Goal: Information Seeking & Learning: Learn about a topic

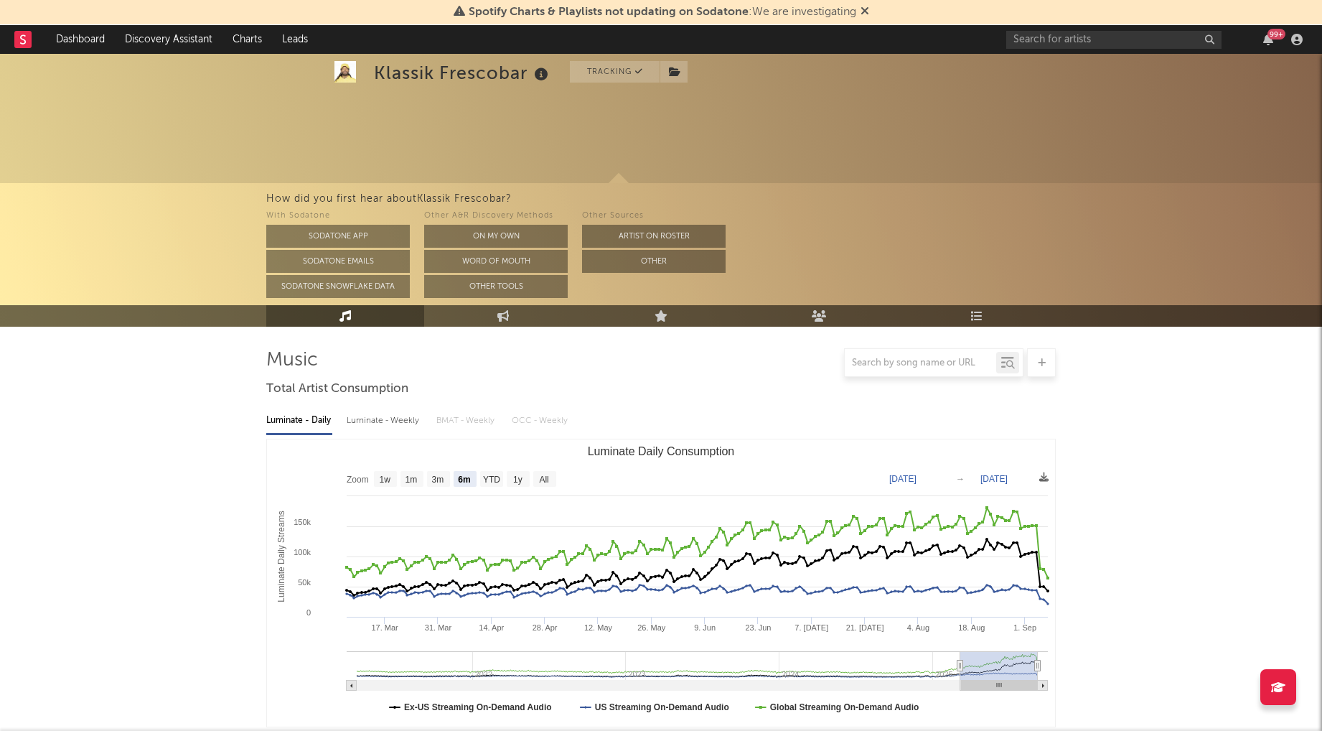
select select "6m"
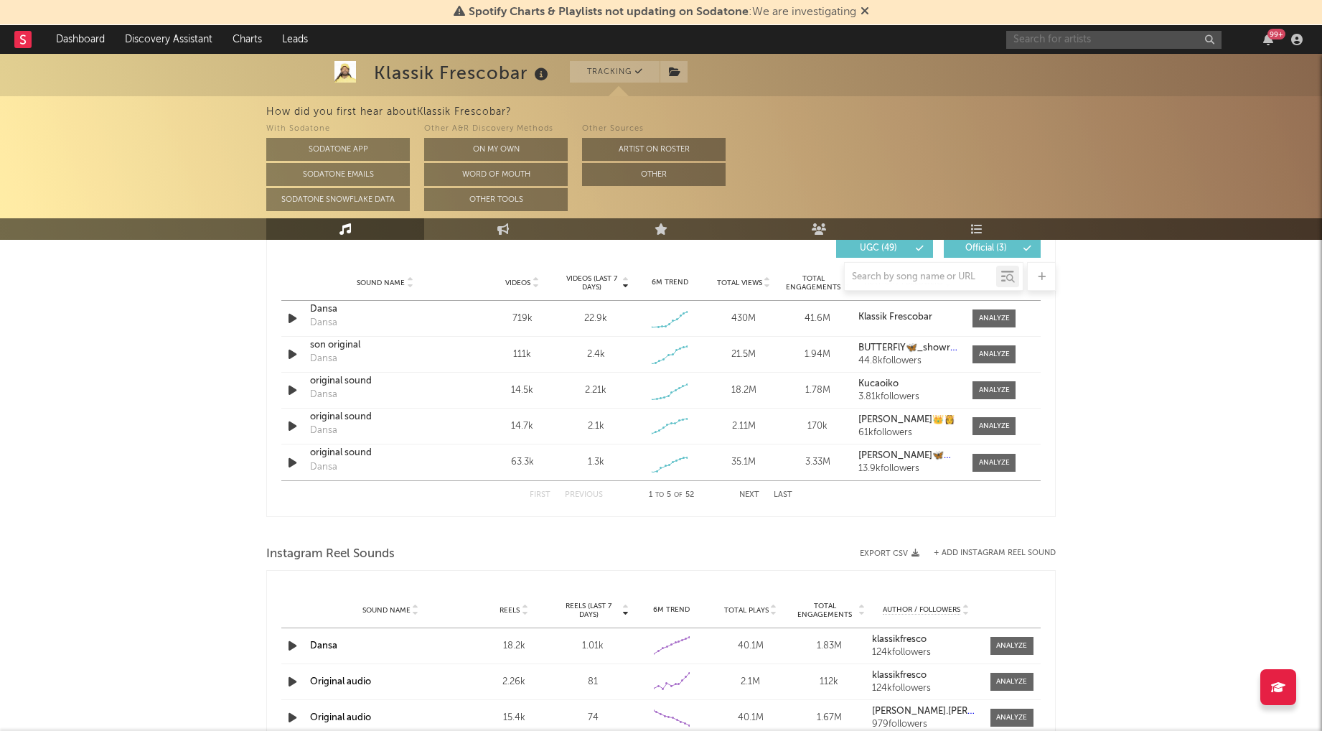
click at [1038, 34] on input "text" at bounding box center [1113, 40] width 215 height 18
type input "B"
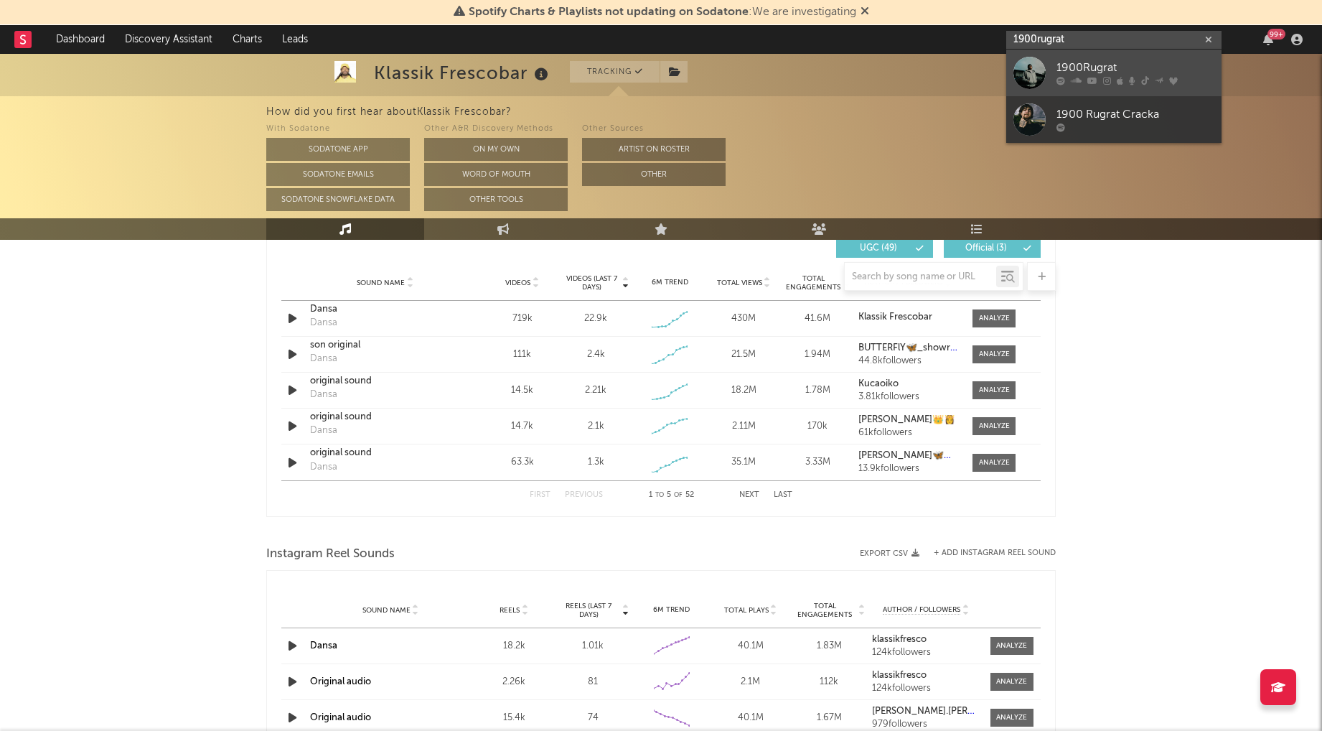
type input "1900rugrat"
click at [1051, 64] on link "1900Rugrat" at bounding box center [1113, 73] width 215 height 47
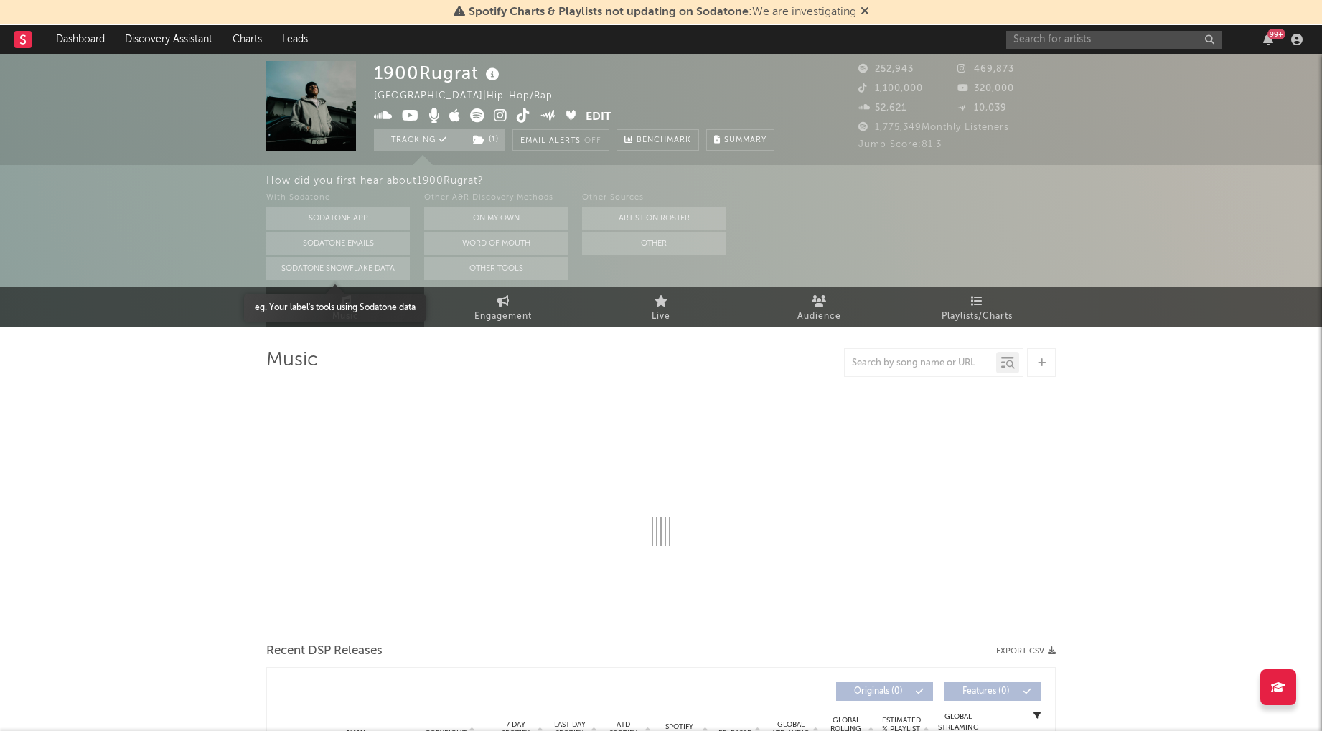
select select "6m"
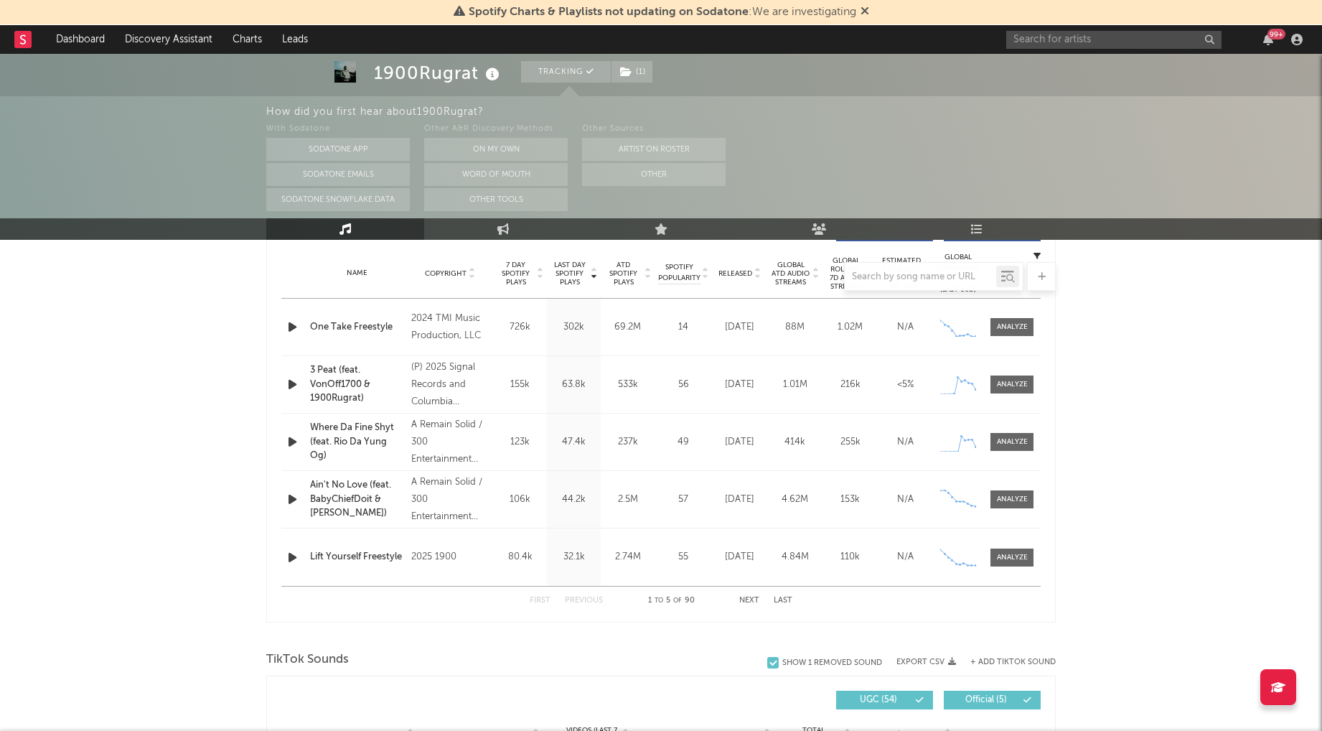
scroll to position [545, 0]
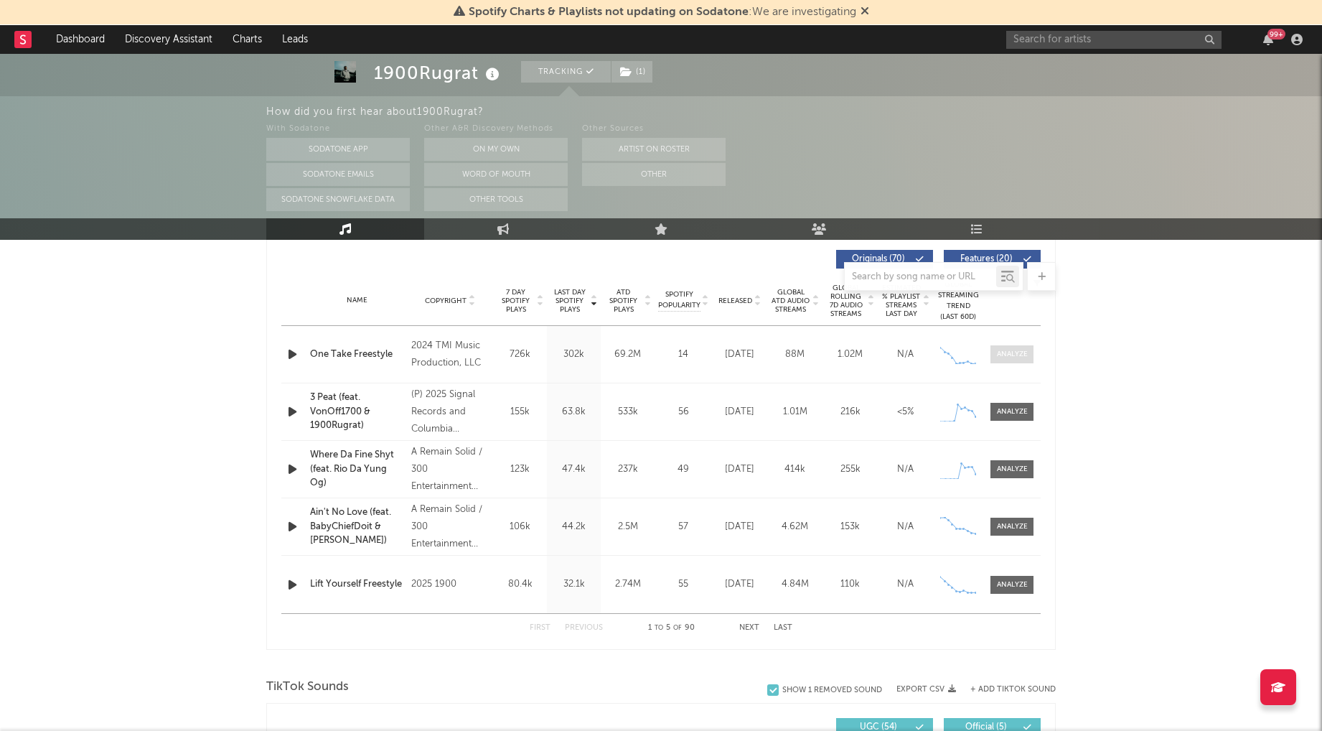
click at [1014, 348] on span at bounding box center [1011, 354] width 43 height 18
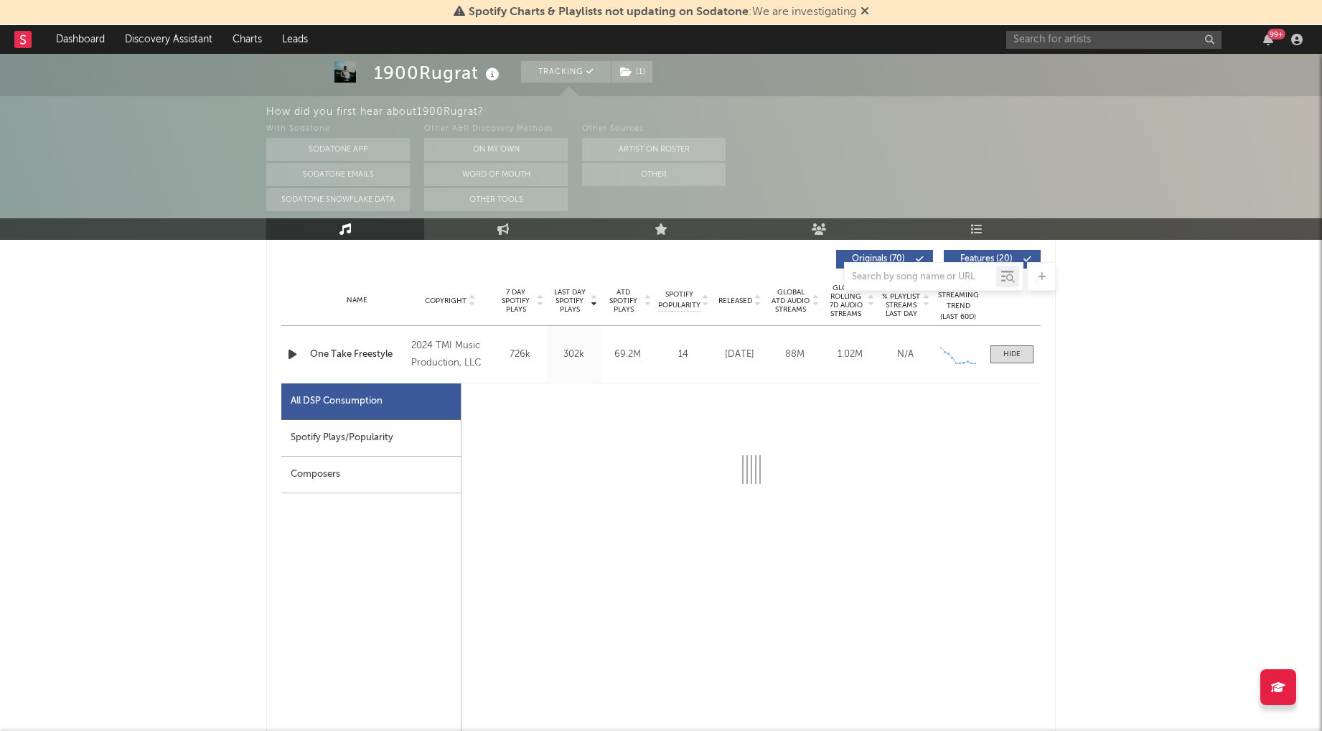
select select "6m"
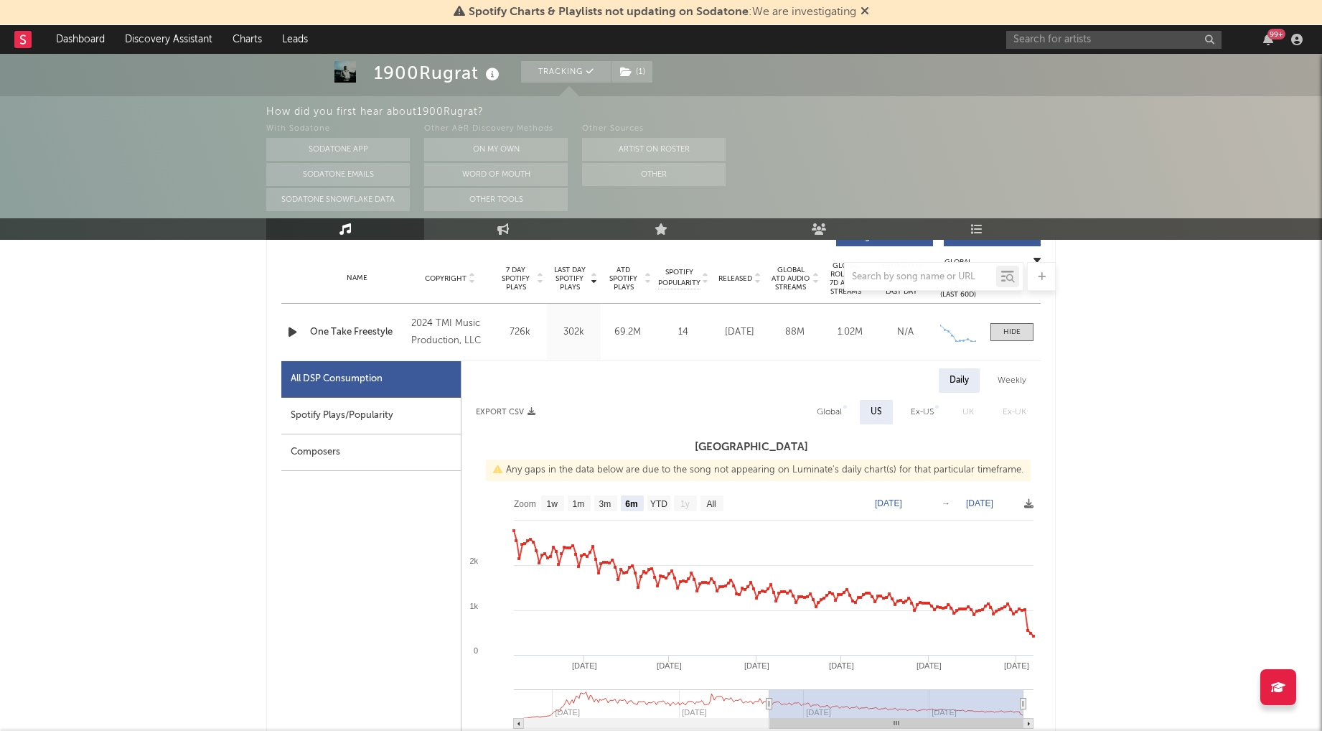
scroll to position [578, 0]
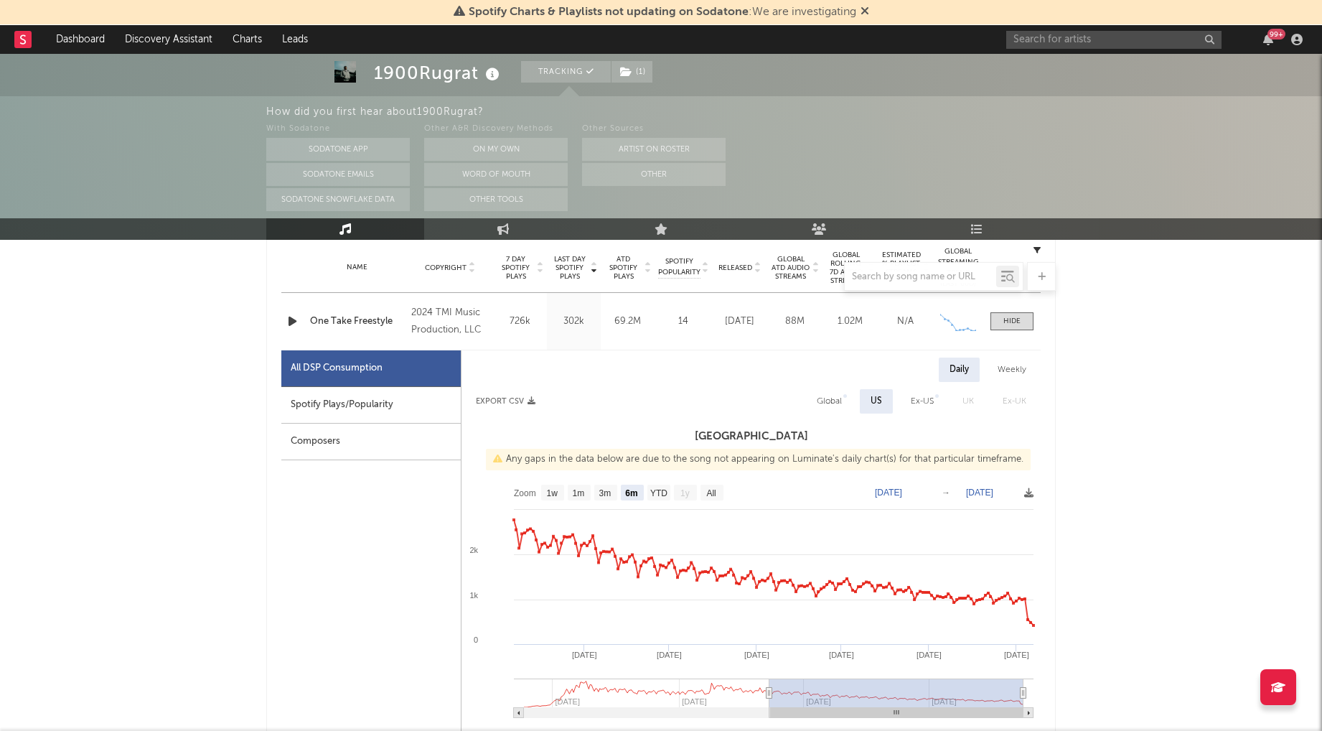
click at [1012, 363] on div "Weekly" at bounding box center [1012, 369] width 50 height 24
select select "6m"
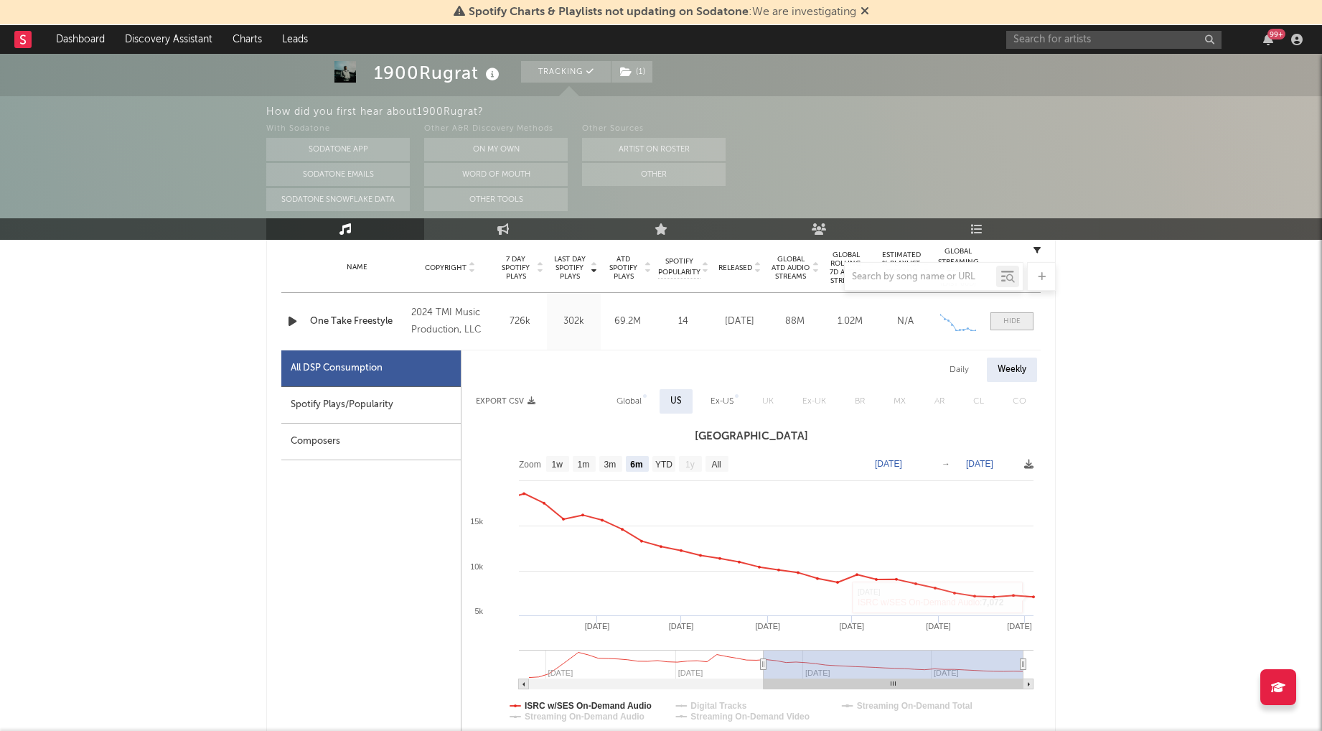
click at [1012, 319] on div at bounding box center [1011, 321] width 17 height 11
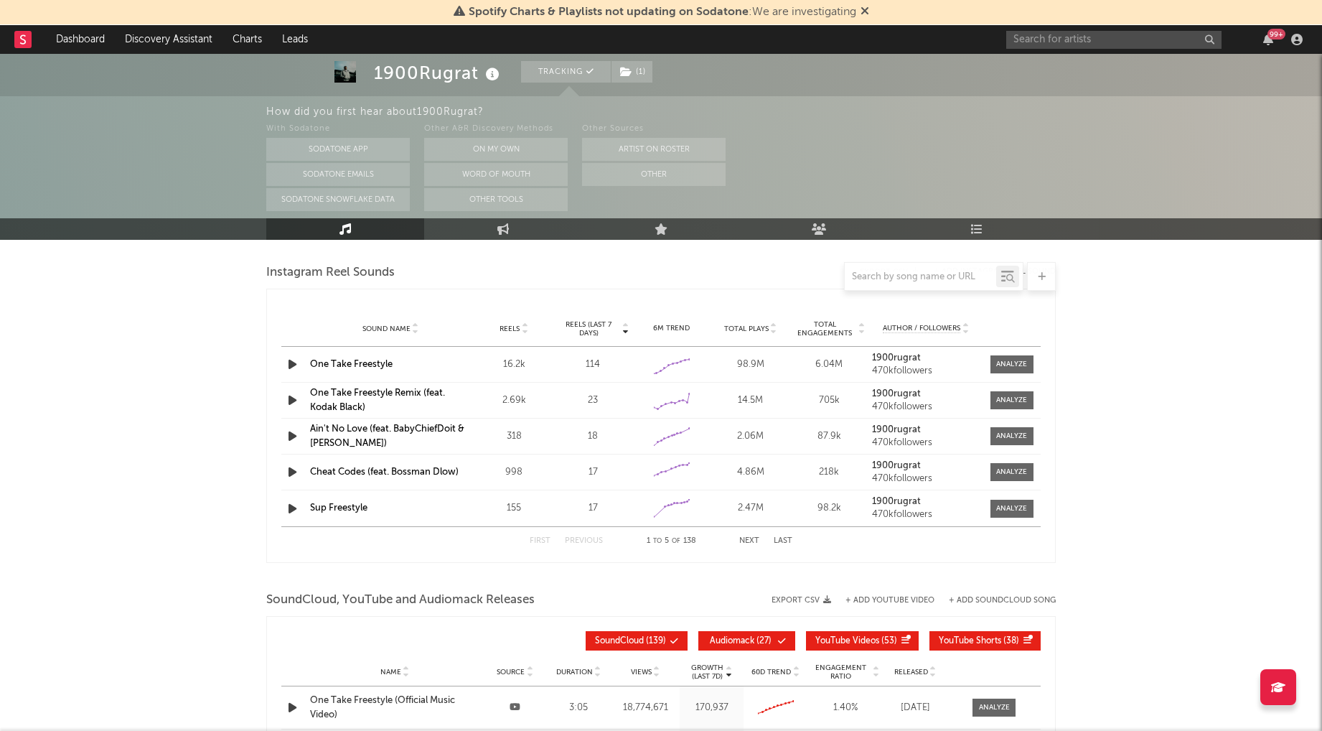
scroll to position [1307, 0]
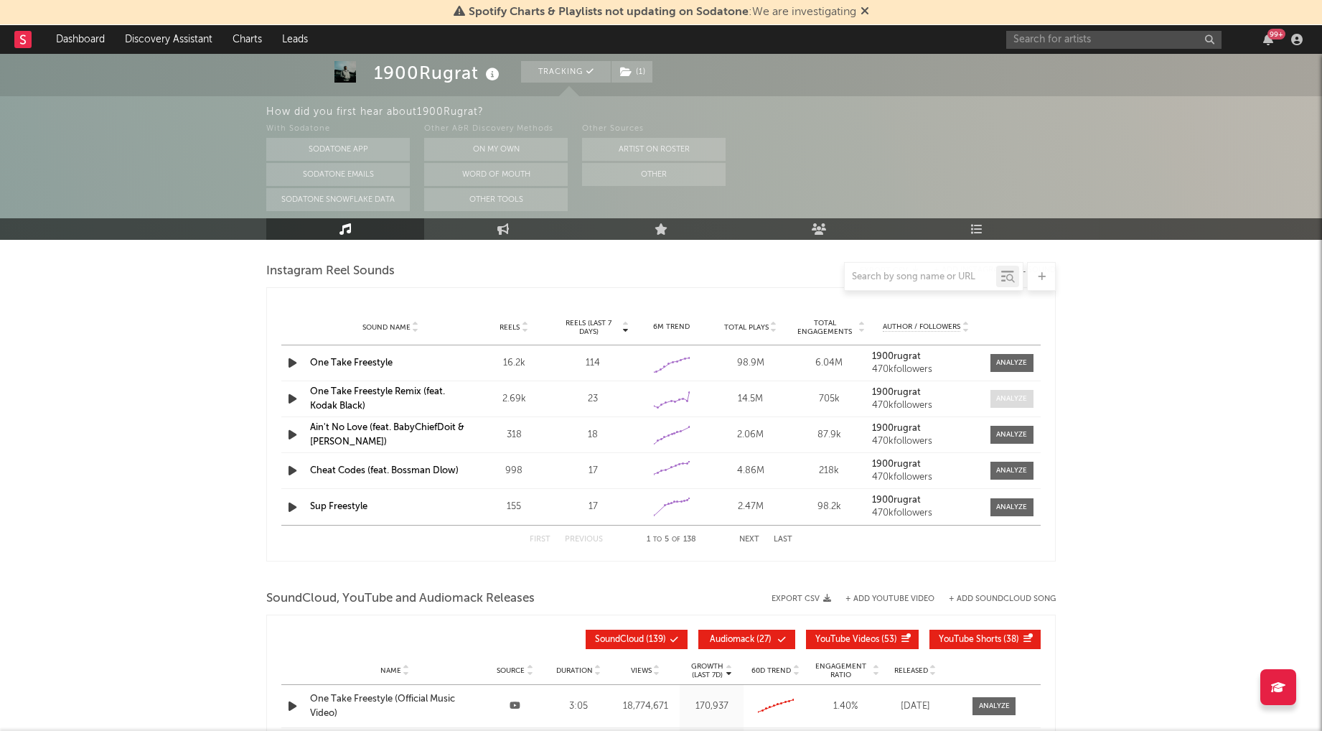
click at [1011, 404] on span at bounding box center [1011, 399] width 43 height 18
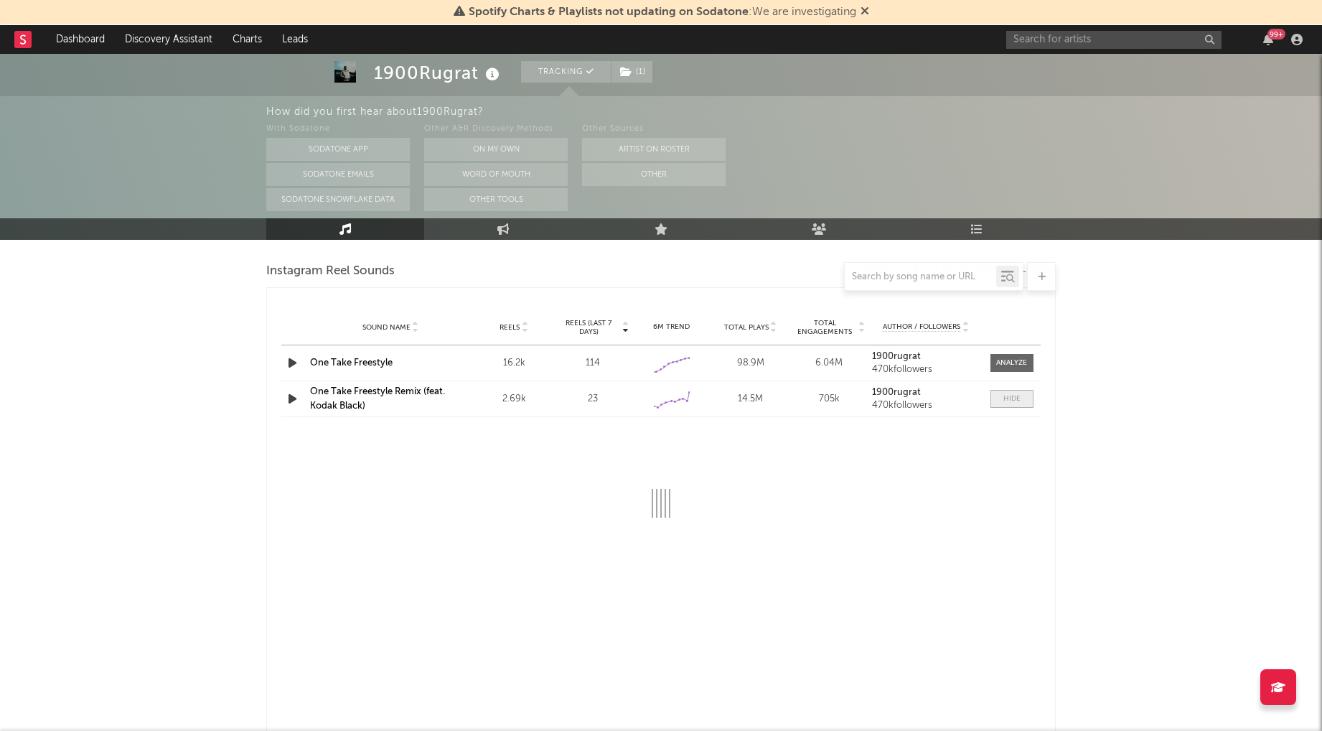
select select "6m"
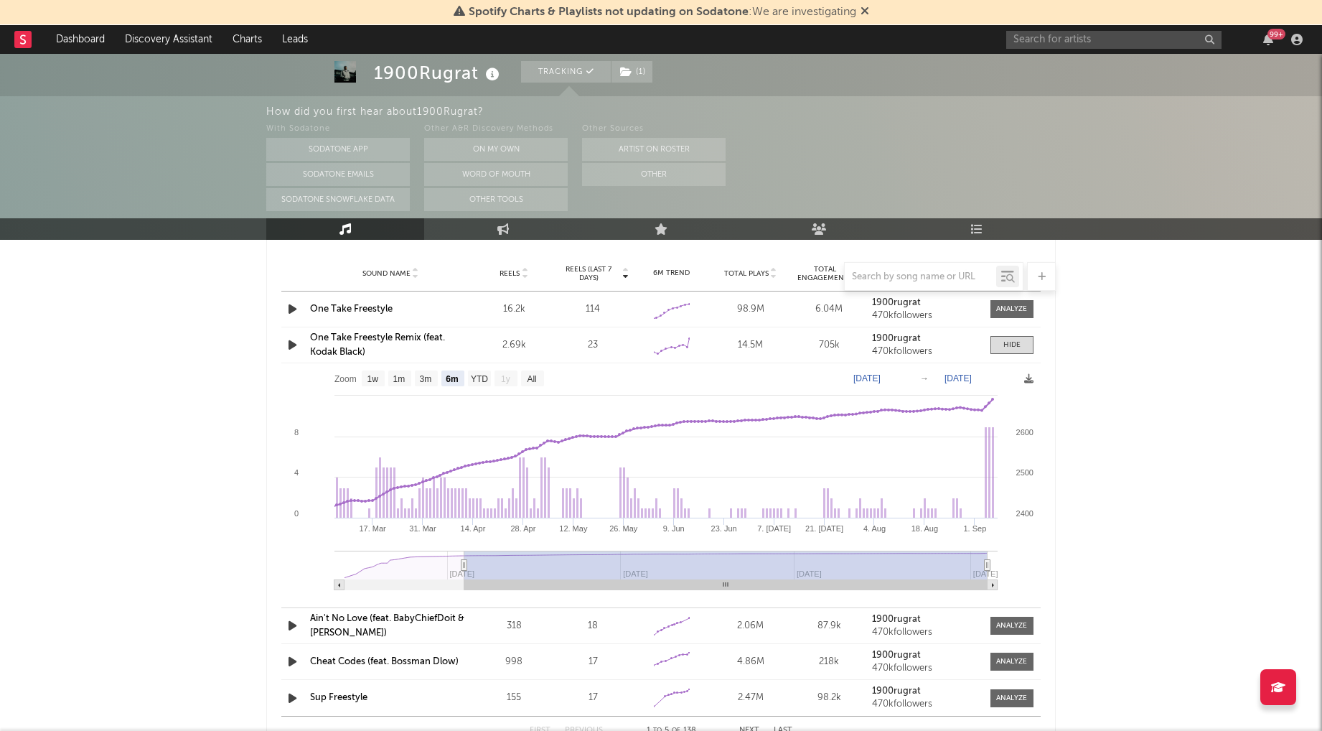
scroll to position [1371, 0]
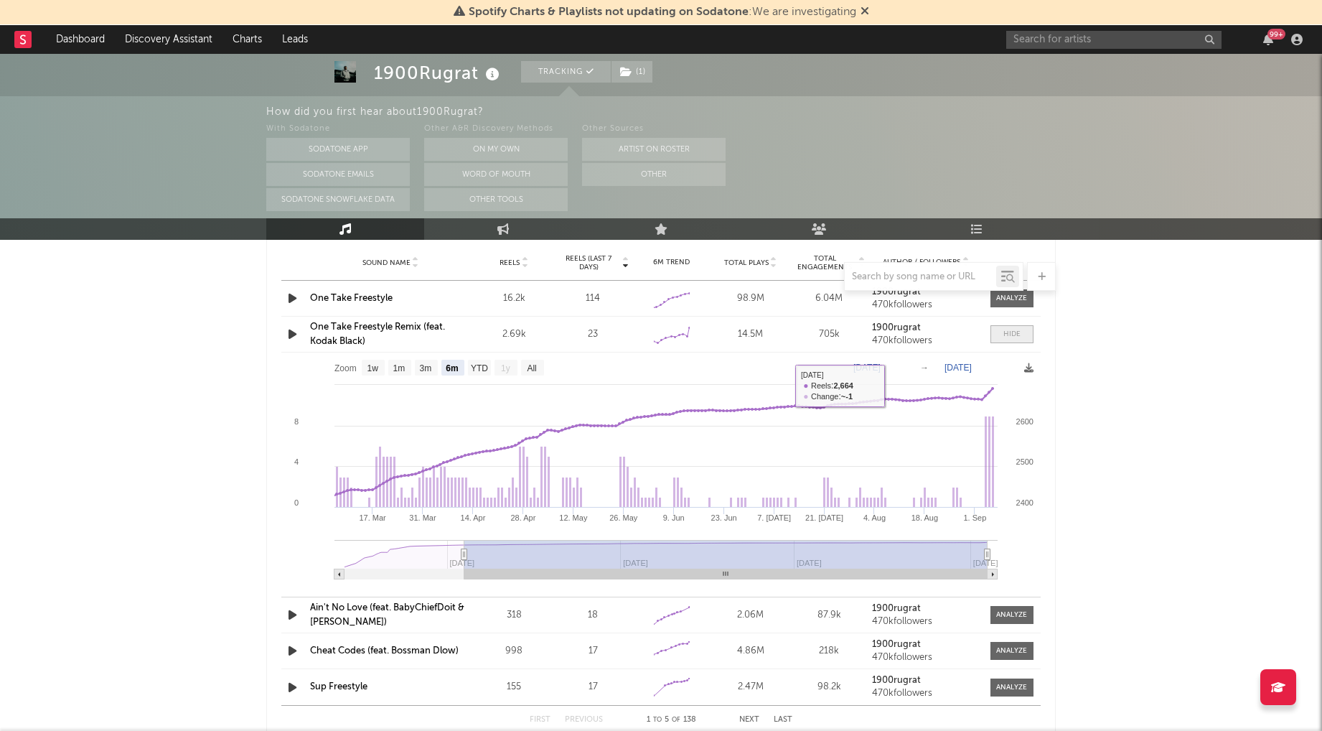
click at [1003, 335] on span at bounding box center [1011, 334] width 43 height 18
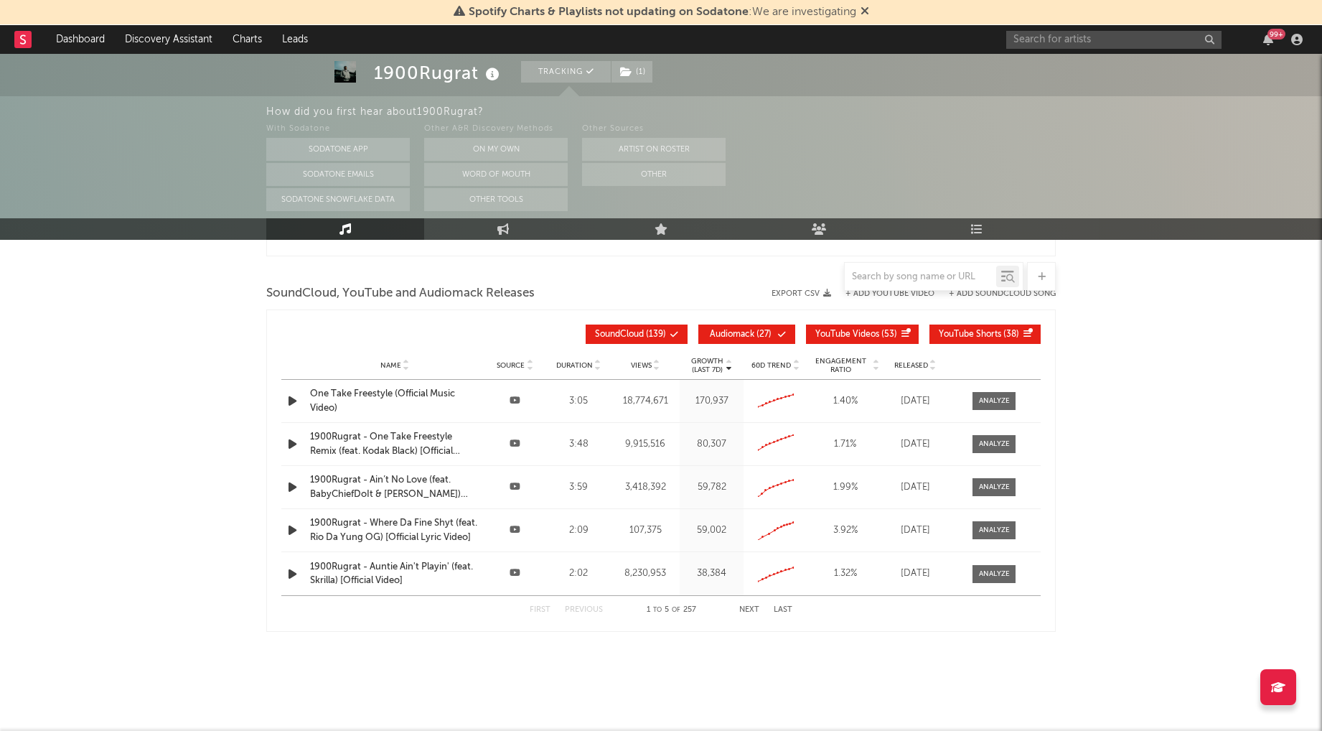
scroll to position [1620, 0]
